Goal: Task Accomplishment & Management: Use online tool/utility

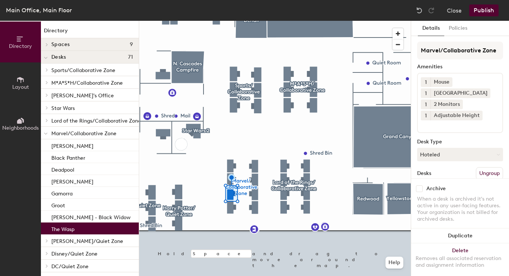
click at [444, 150] on button "Hoteled" at bounding box center [460, 154] width 86 height 13
click at [436, 177] on div "Assigned" at bounding box center [454, 177] width 74 height 11
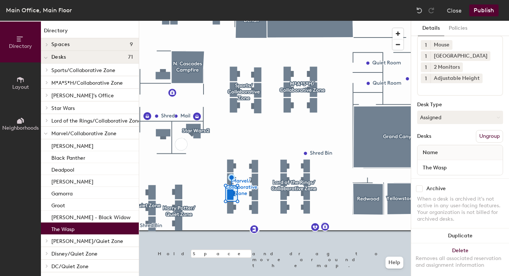
scroll to position [51, 0]
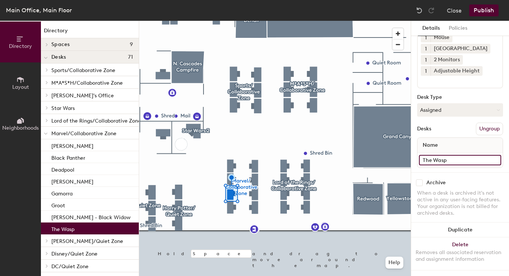
click at [420, 155] on input "The Wasp" at bounding box center [460, 160] width 82 height 10
click at [423, 155] on input "The Wasp" at bounding box center [460, 160] width 82 height 10
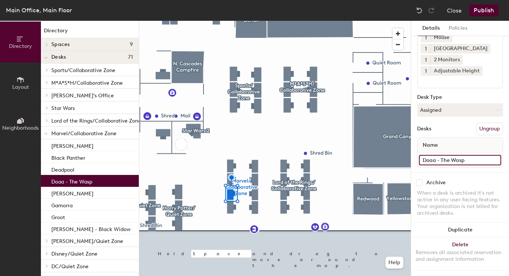
type input "Doaa - The Wasp"
click at [486, 10] on button "Publish" at bounding box center [483, 10] width 29 height 12
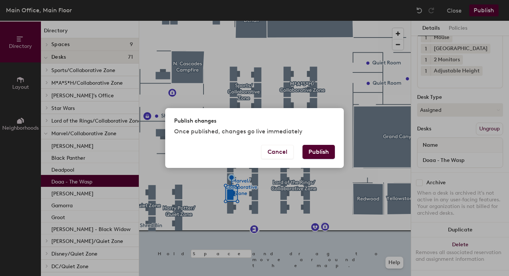
click at [332, 153] on button "Publish" at bounding box center [318, 152] width 32 height 14
